Goal: Transaction & Acquisition: Download file/media

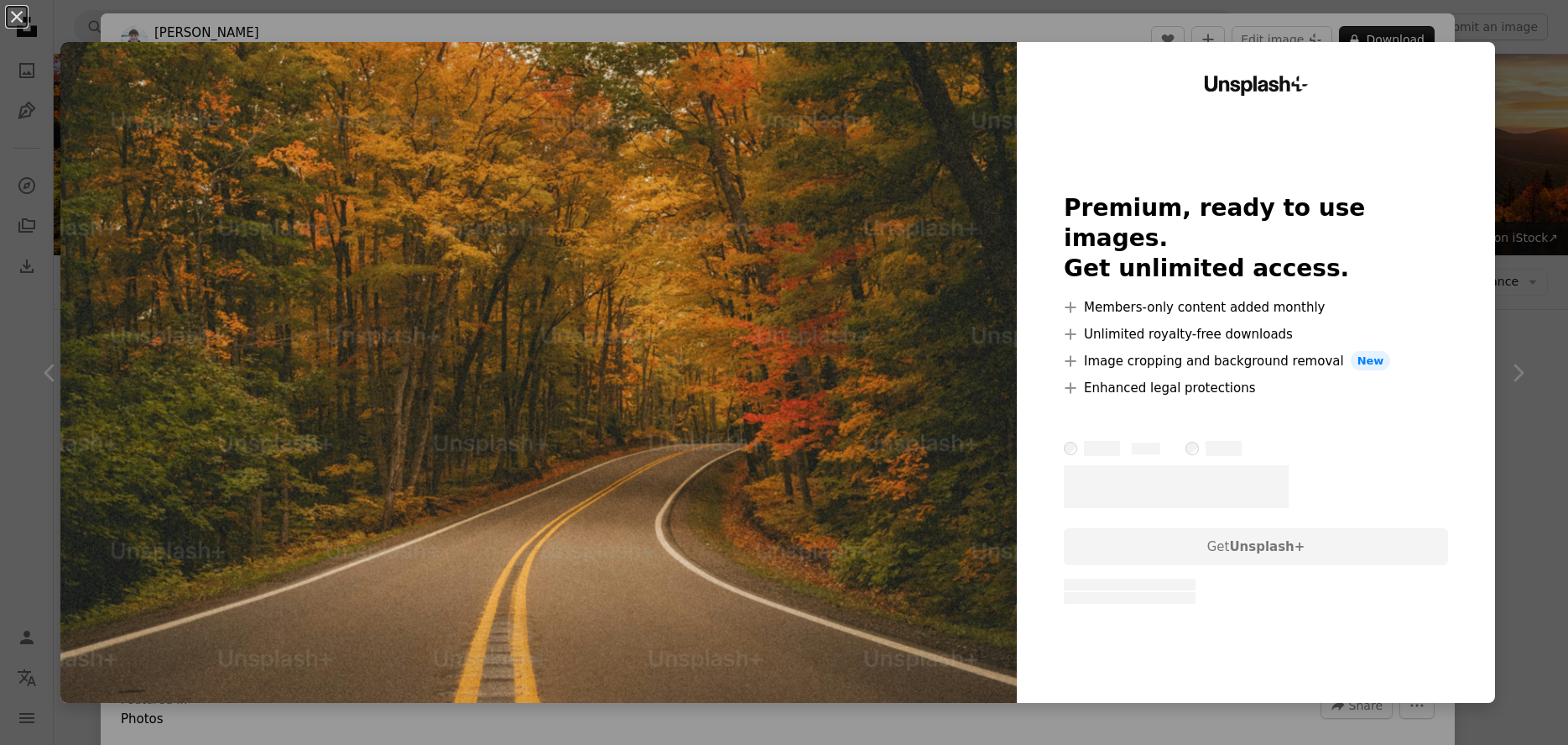
scroll to position [1051, 0]
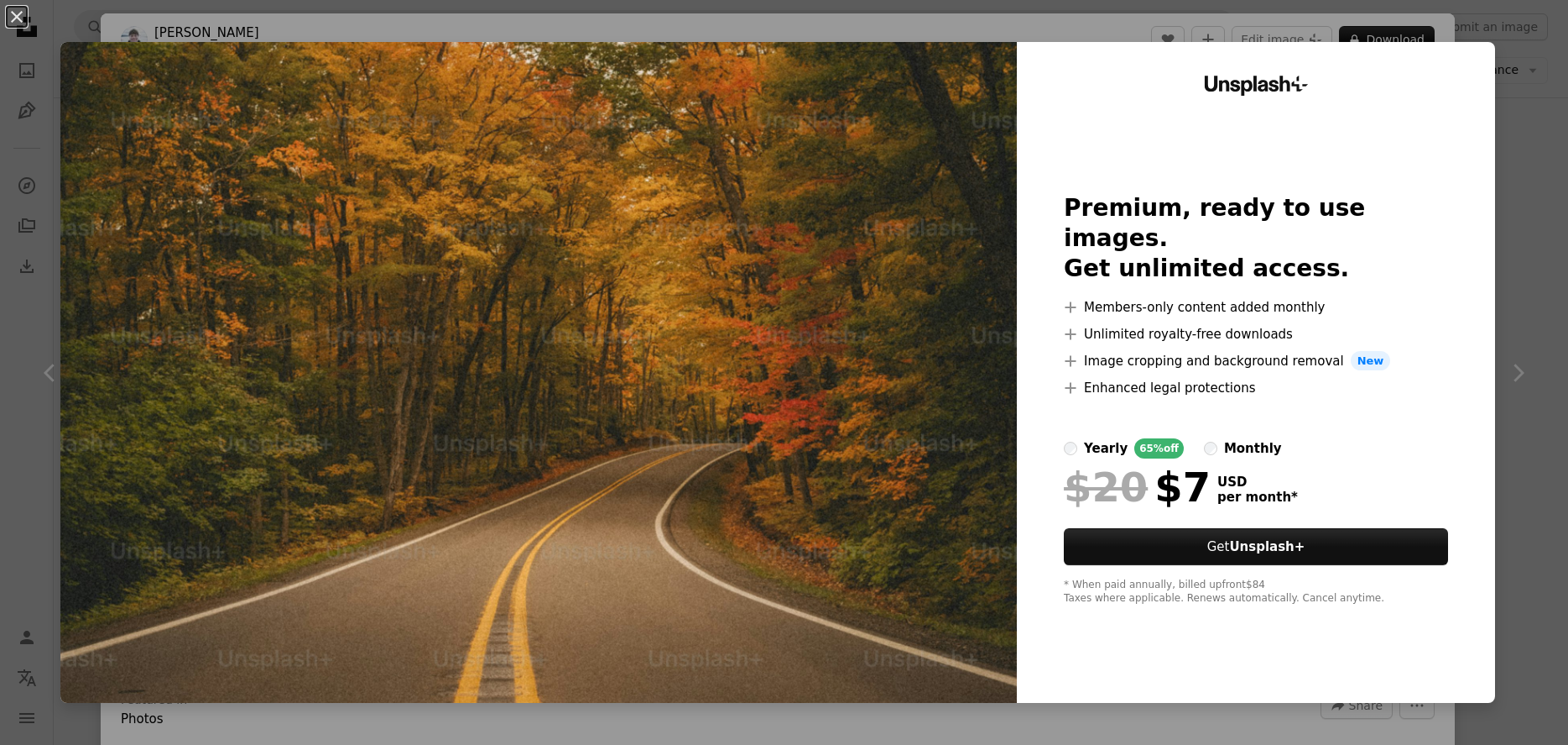
click at [1529, 111] on div "An X shape Unsplash+ Premium, ready to use images. Get unlimited access. A plus…" at bounding box center [784, 372] width 1568 height 745
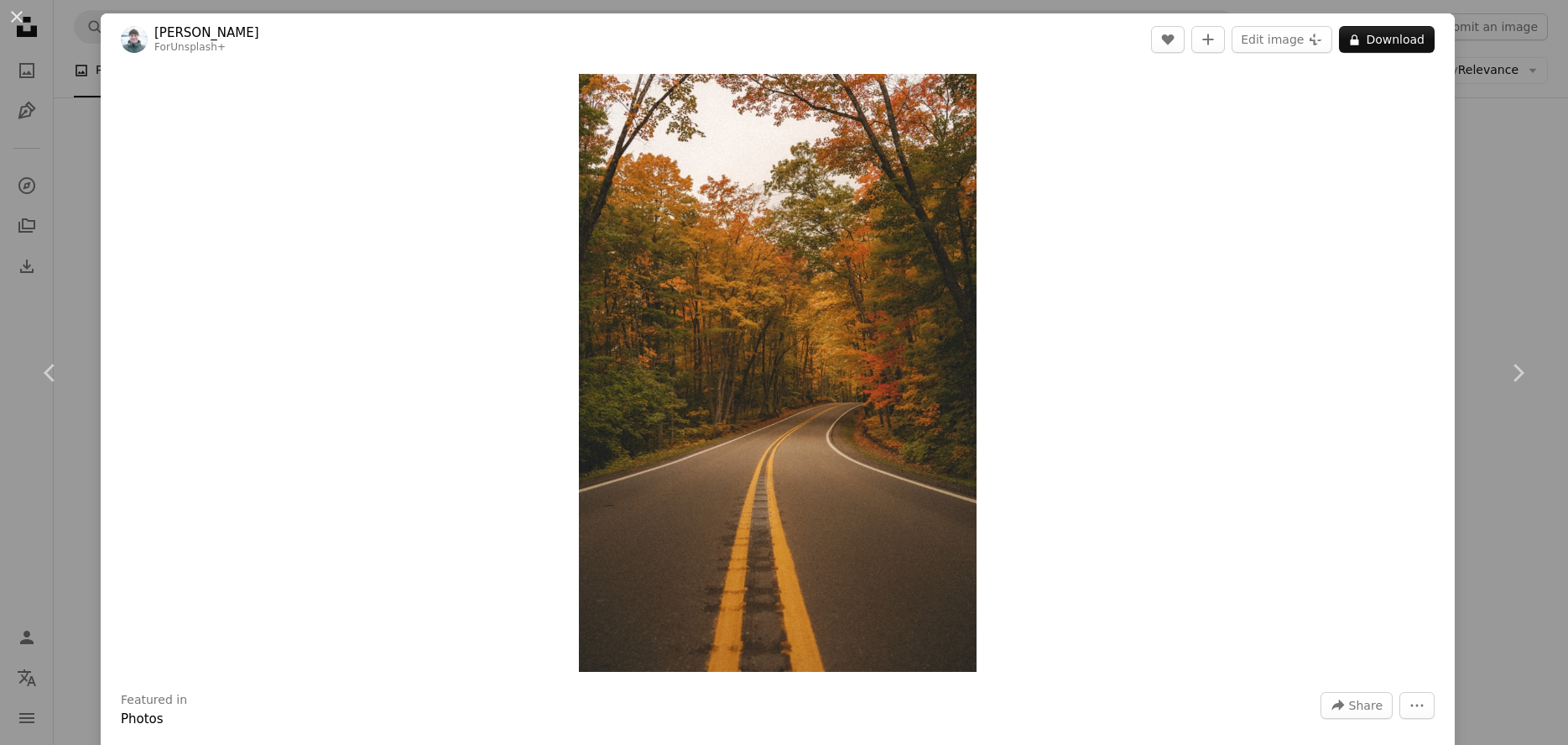
click at [22, 19] on button "An X shape" at bounding box center [16, 16] width 20 height 20
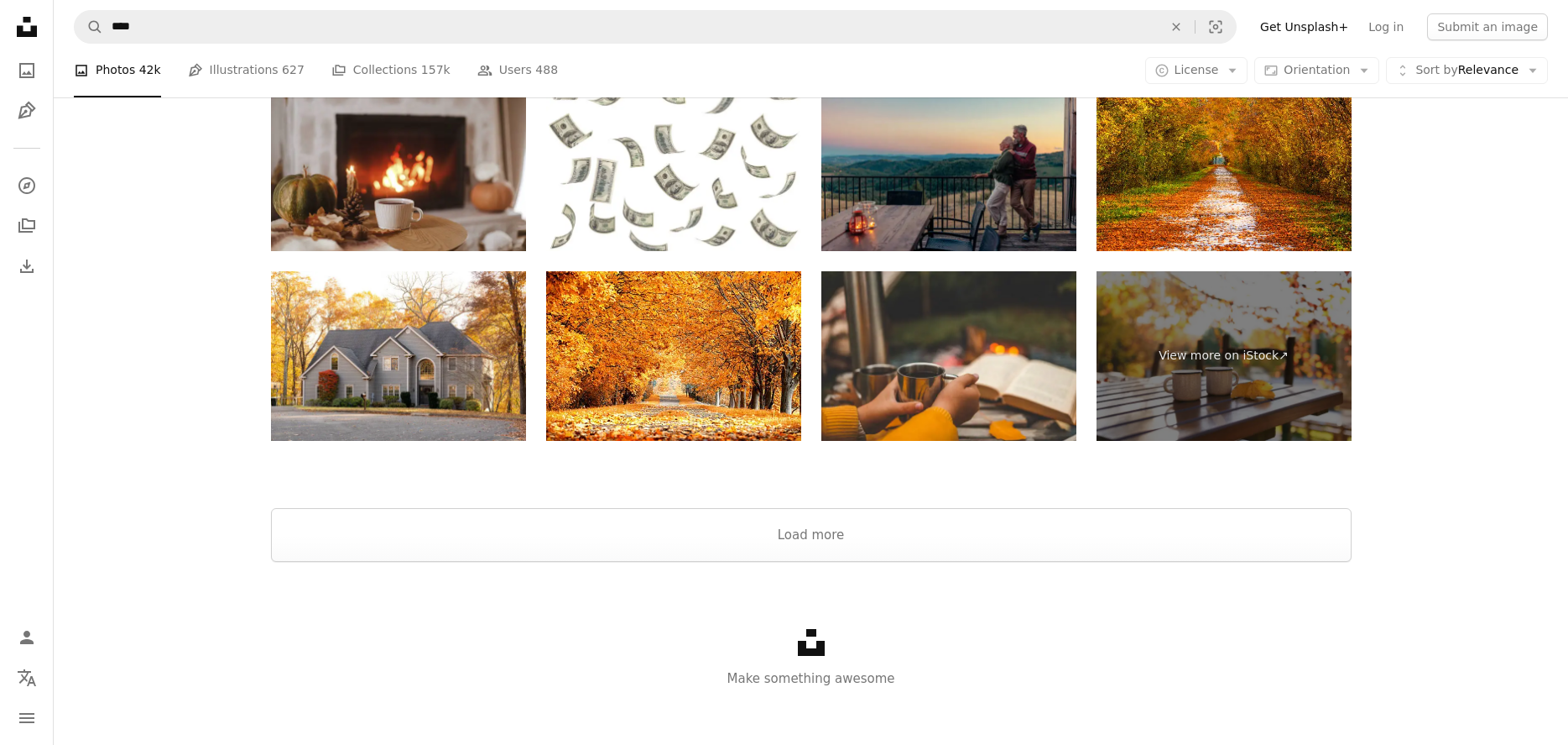
scroll to position [3511, 0]
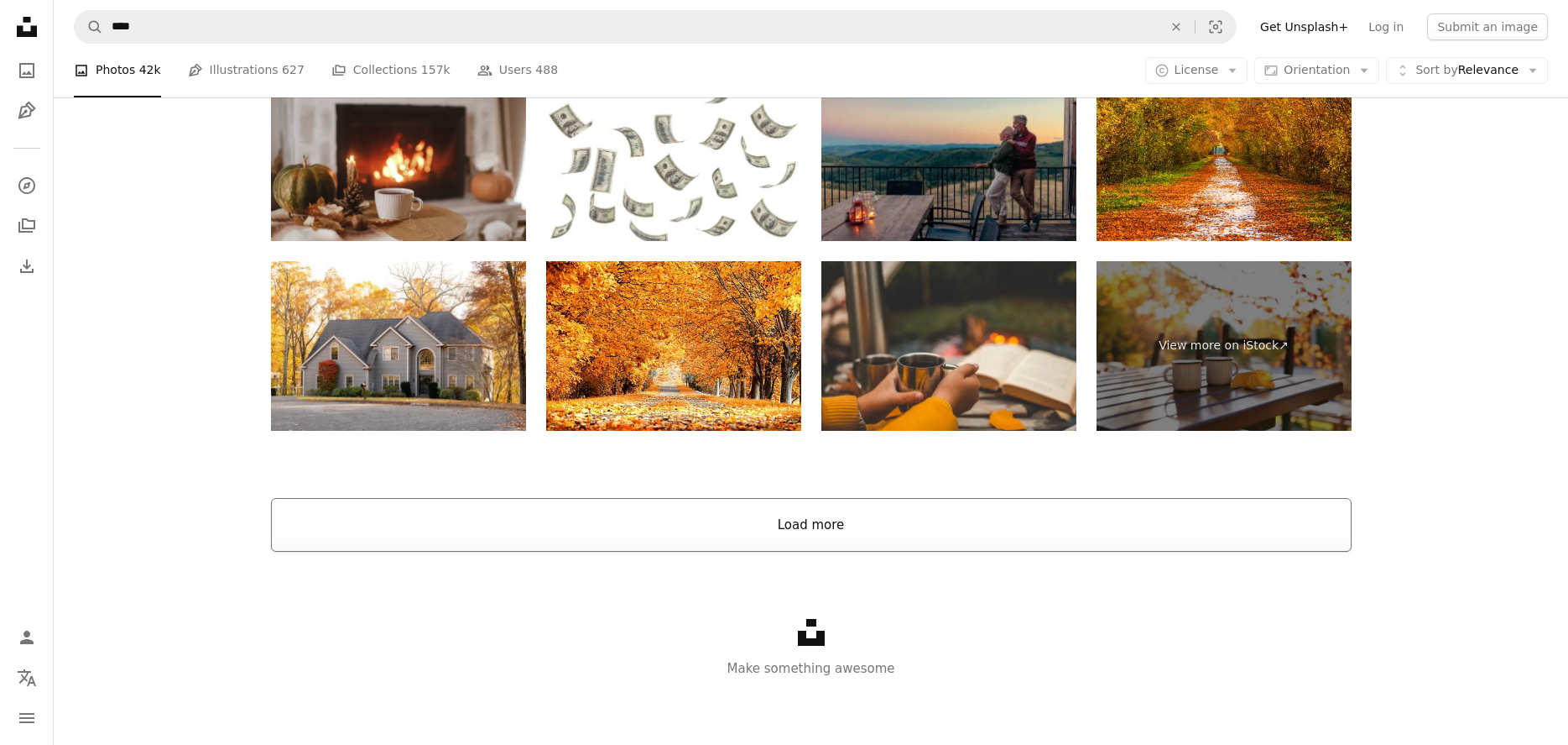
click at [852, 528] on button "Load more" at bounding box center [812, 524] width 1081 height 53
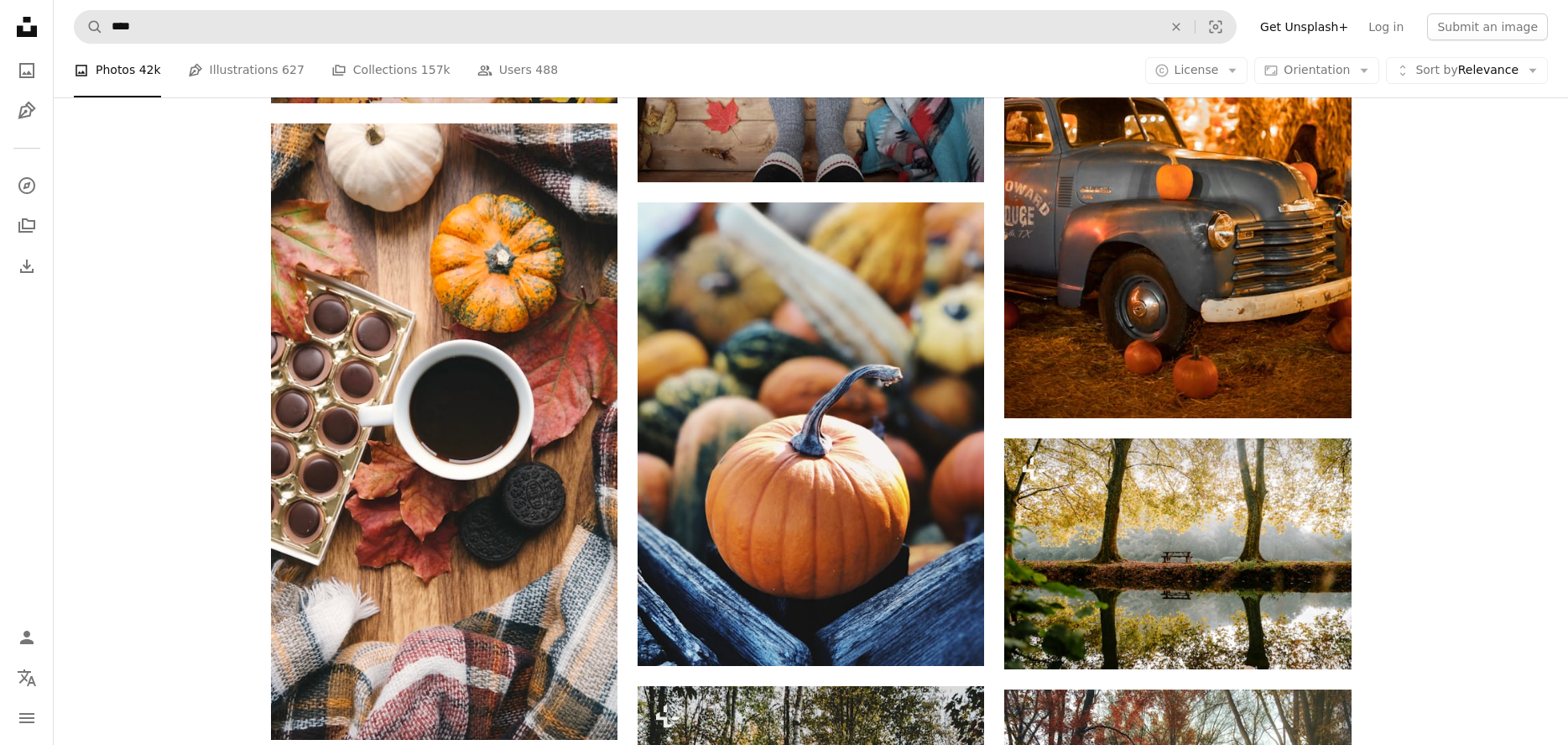
scroll to position [1763, 0]
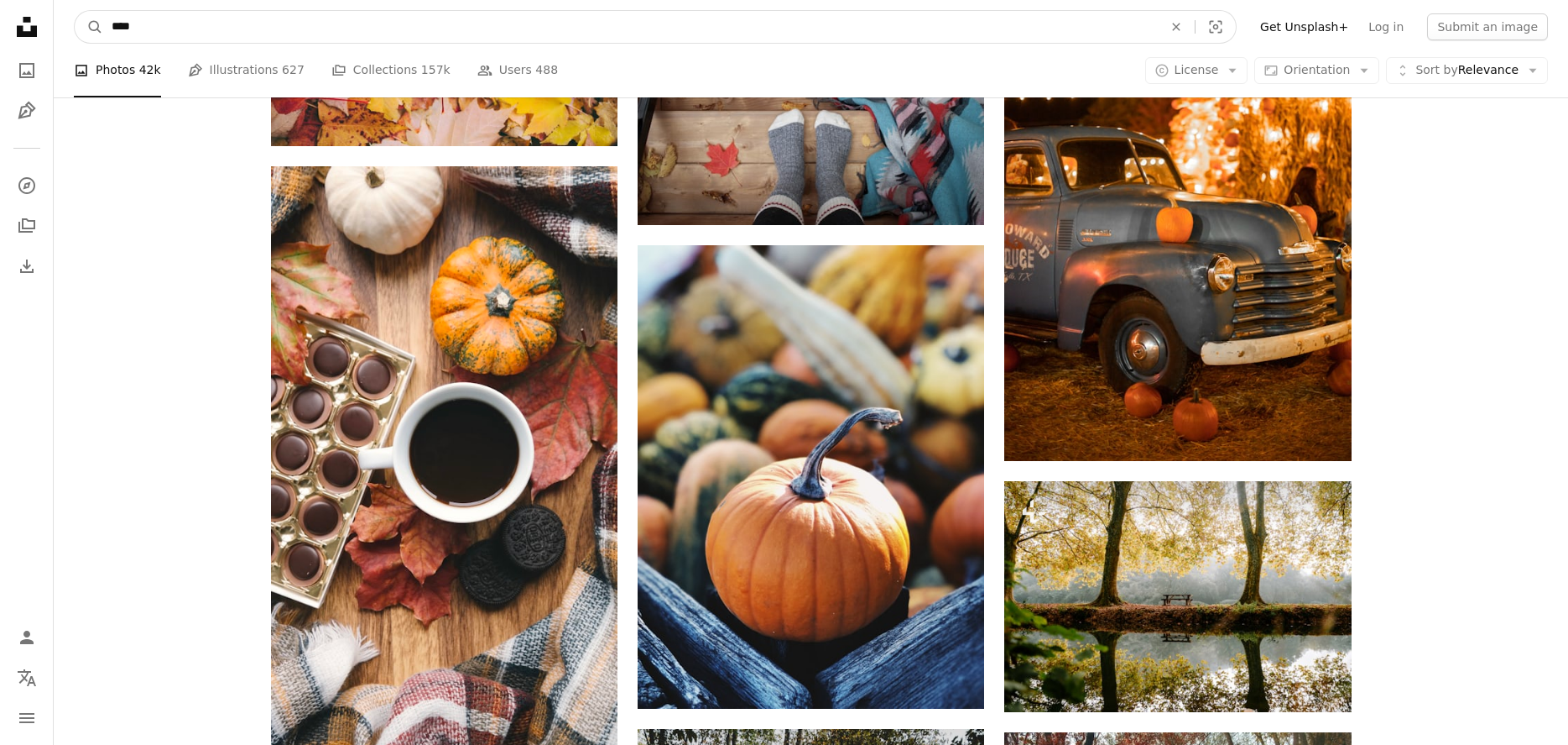
click at [268, 27] on input "****" at bounding box center [631, 26] width 1055 height 32
type input "**********"
click button "A magnifying glass" at bounding box center [90, 26] width 29 height 32
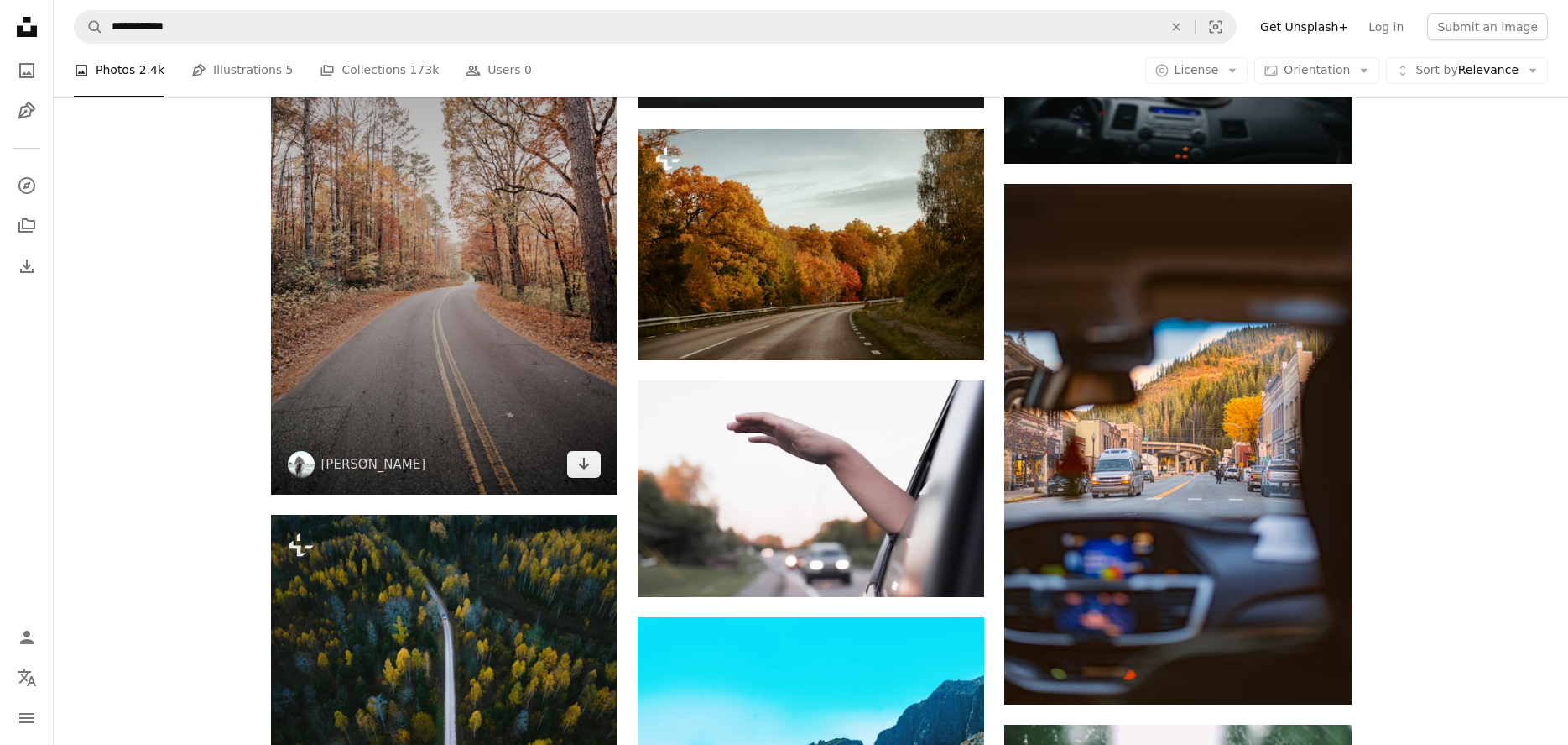
scroll to position [1226, 0]
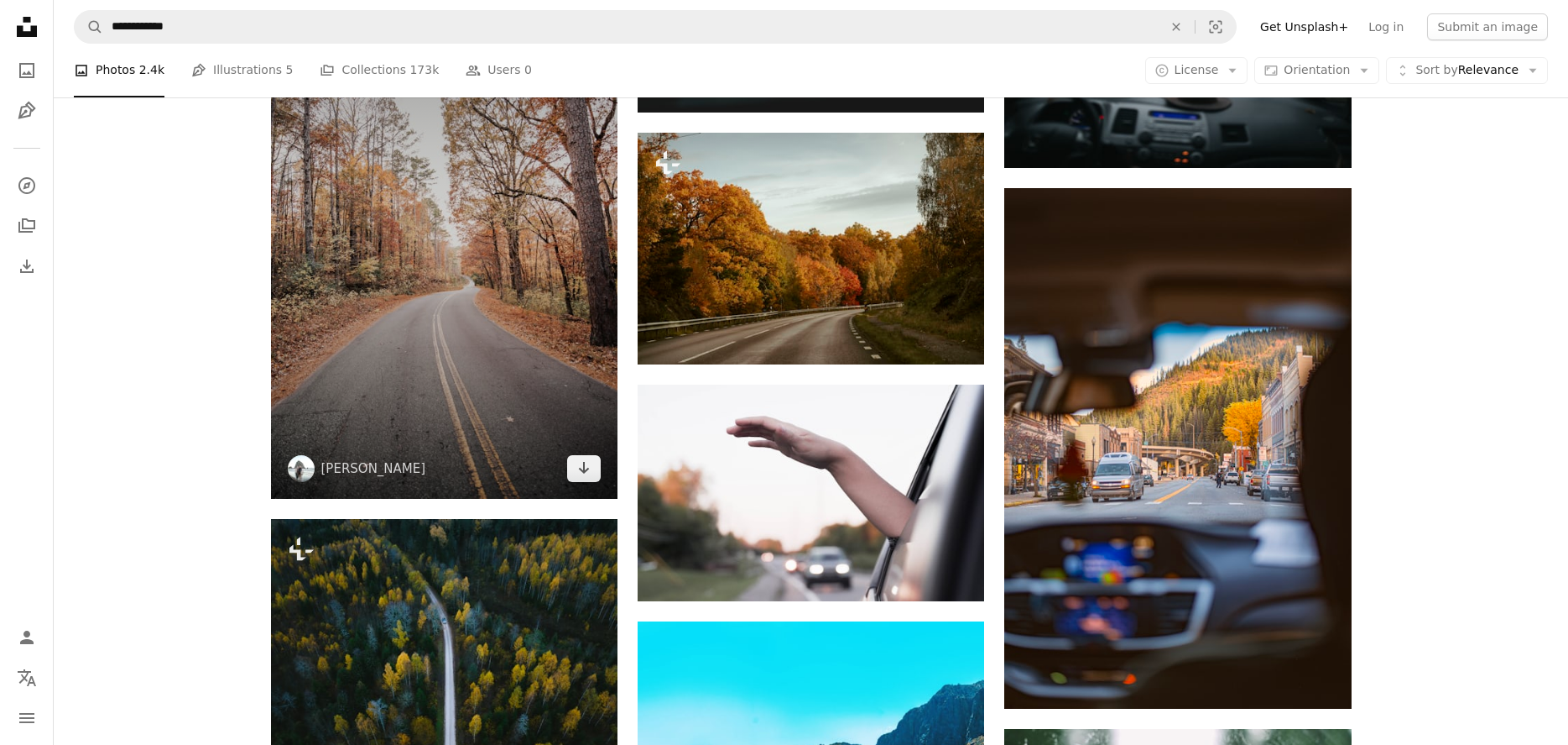
click at [458, 301] on img at bounding box center [444, 239] width 347 height 520
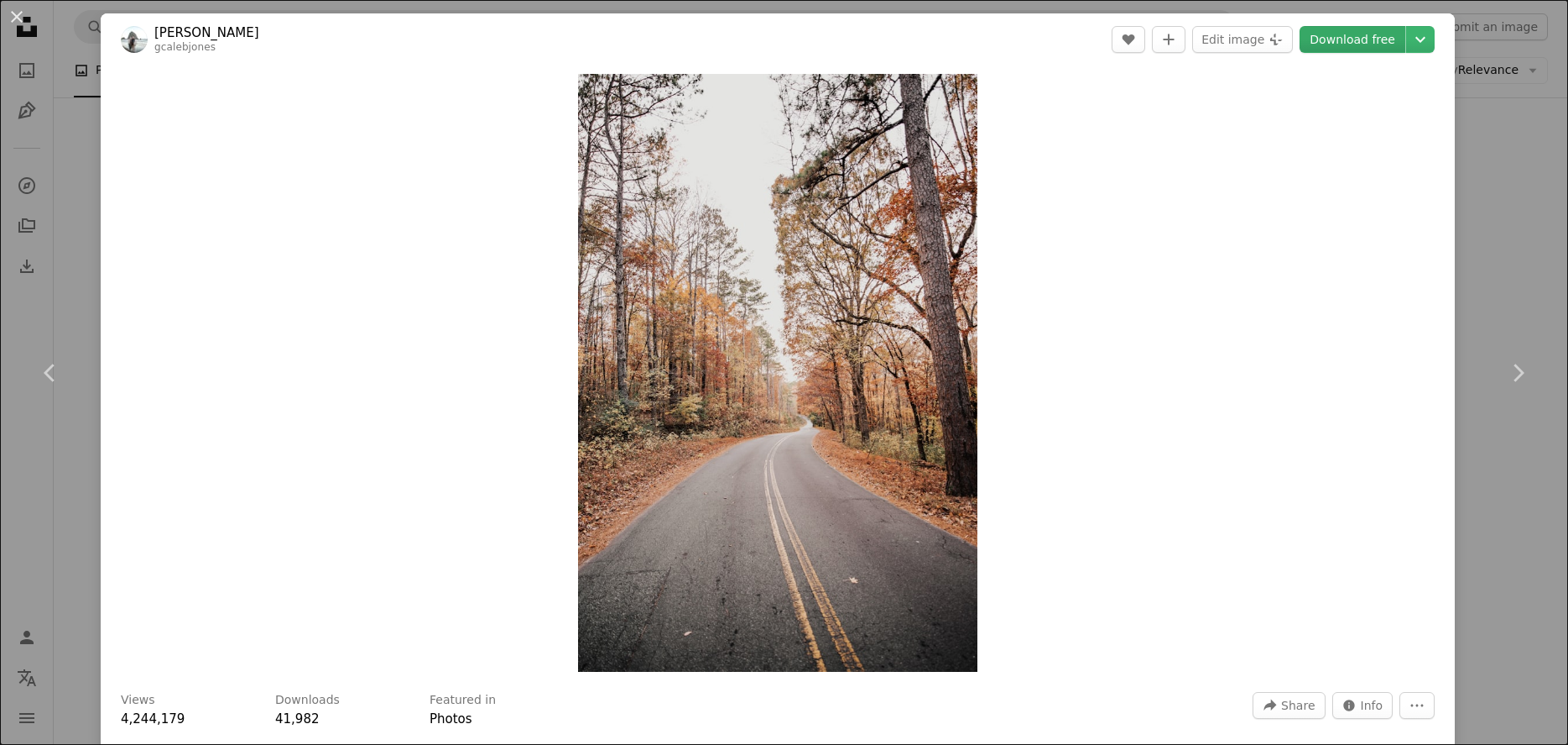
click at [1392, 29] on link "Download free" at bounding box center [1353, 40] width 106 height 27
